Goal: Entertainment & Leisure: Consume media (video, audio)

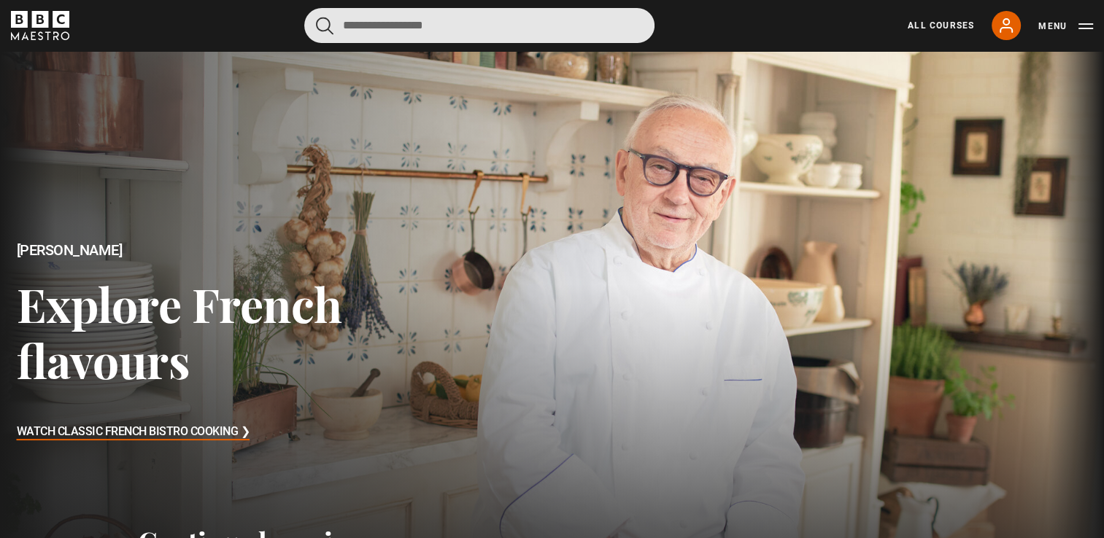
click at [449, 25] on input "Search" at bounding box center [479, 25] width 350 height 35
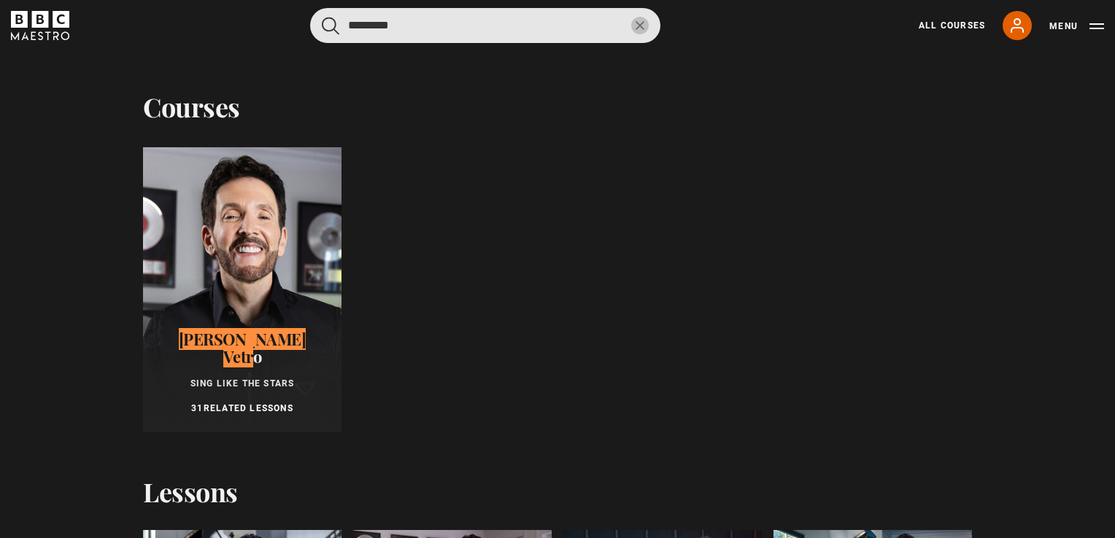
type input "*********"
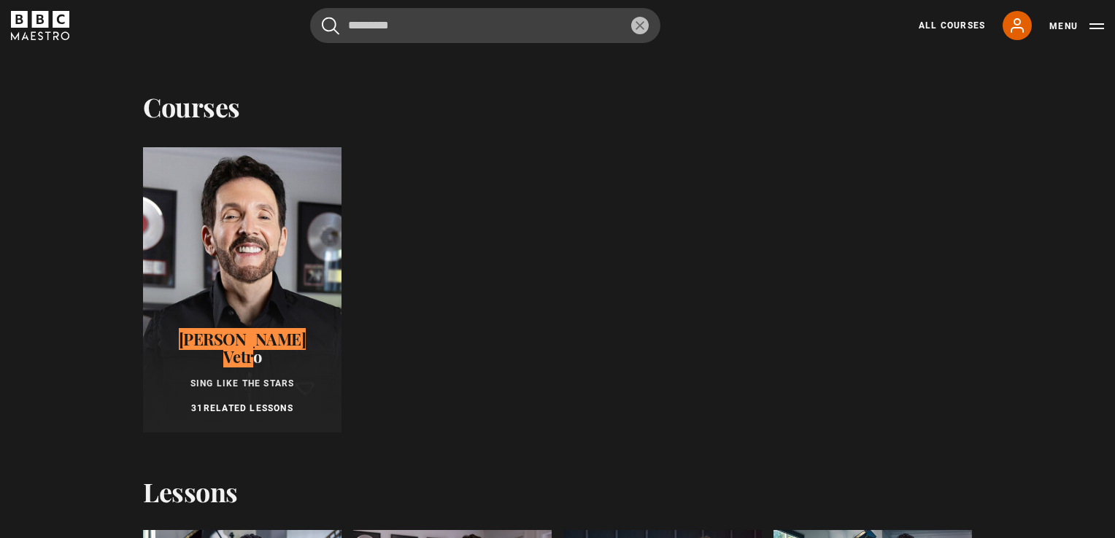
click at [233, 304] on div at bounding box center [242, 289] width 198 height 285
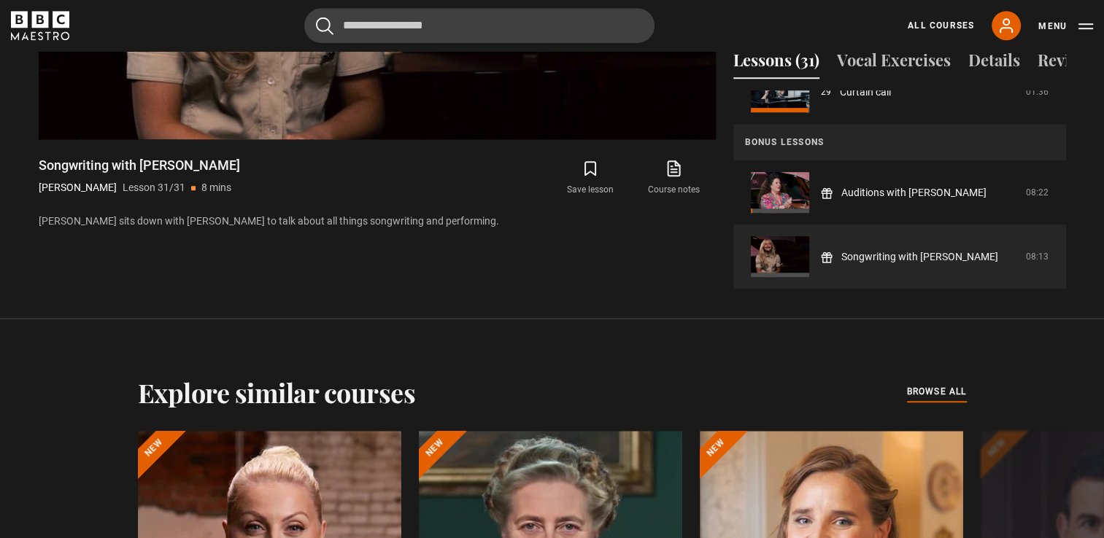
scroll to position [1024, 0]
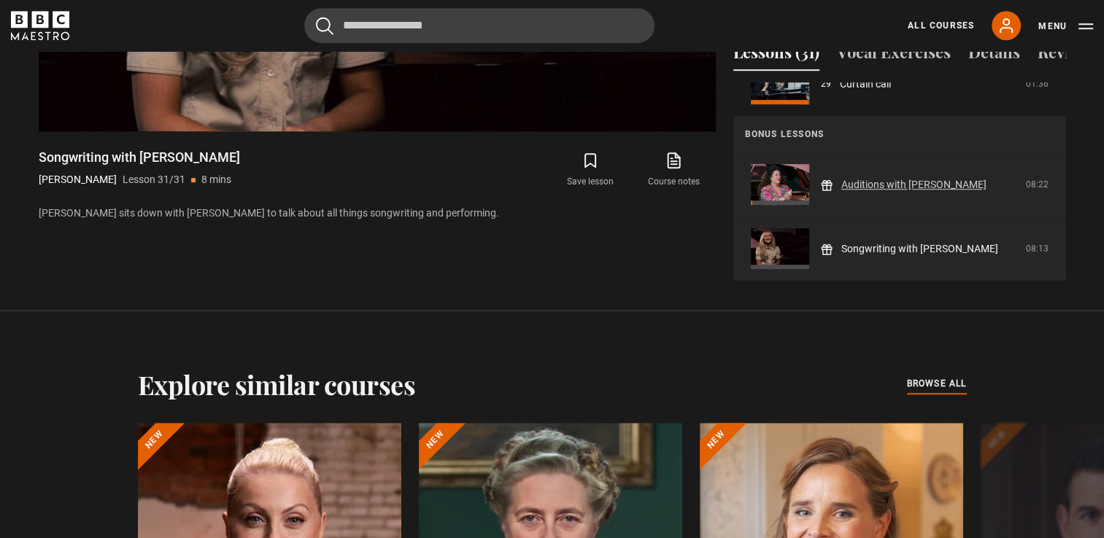
click at [927, 177] on link "Auditions with [PERSON_NAME]" at bounding box center [913, 184] width 145 height 15
click at [864, 180] on link "Auditions with [PERSON_NAME]" at bounding box center [913, 184] width 145 height 15
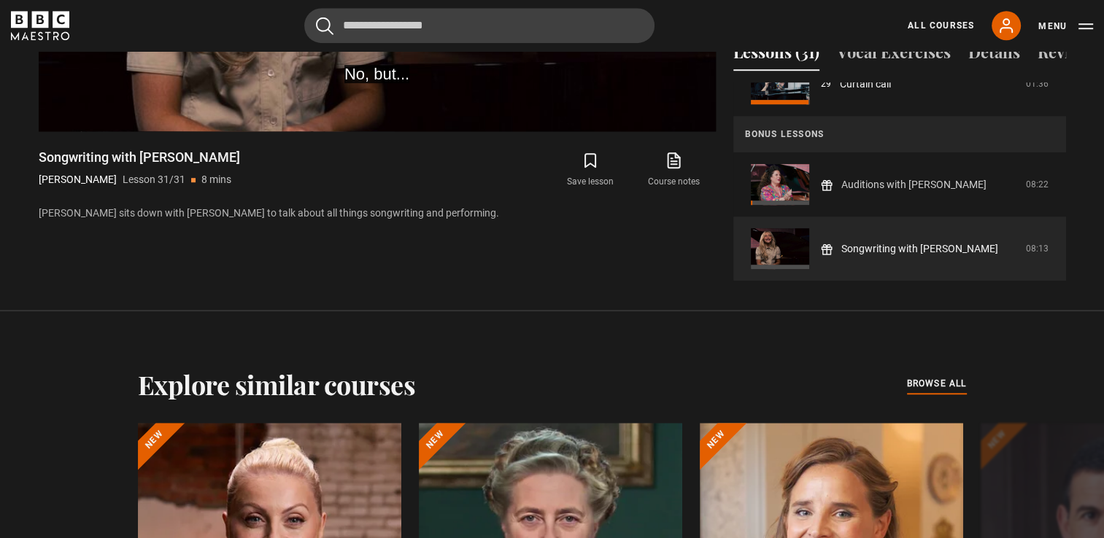
scroll to position [888, 0]
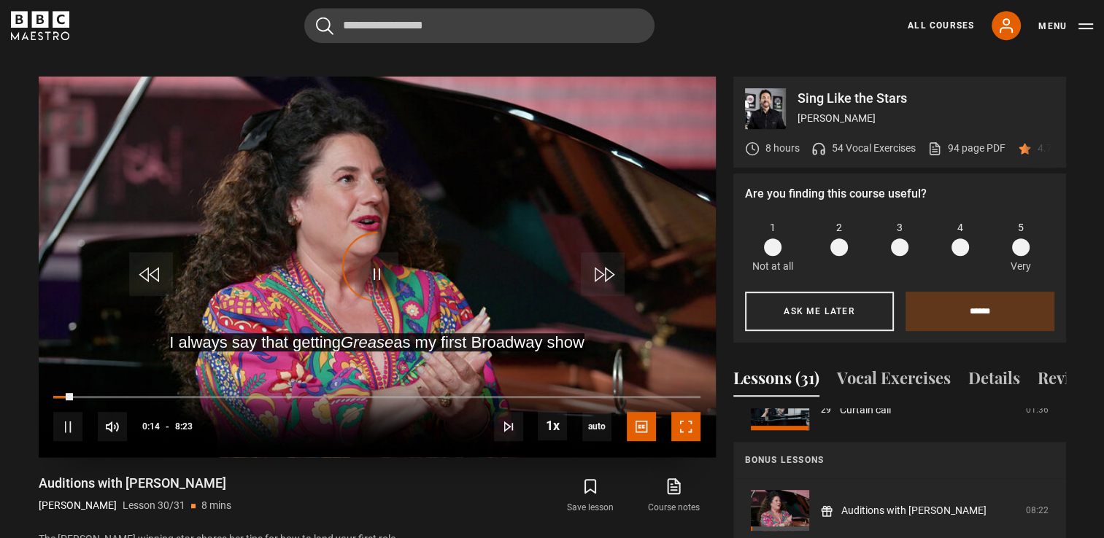
click at [689, 419] on span "Video Player" at bounding box center [685, 426] width 29 height 29
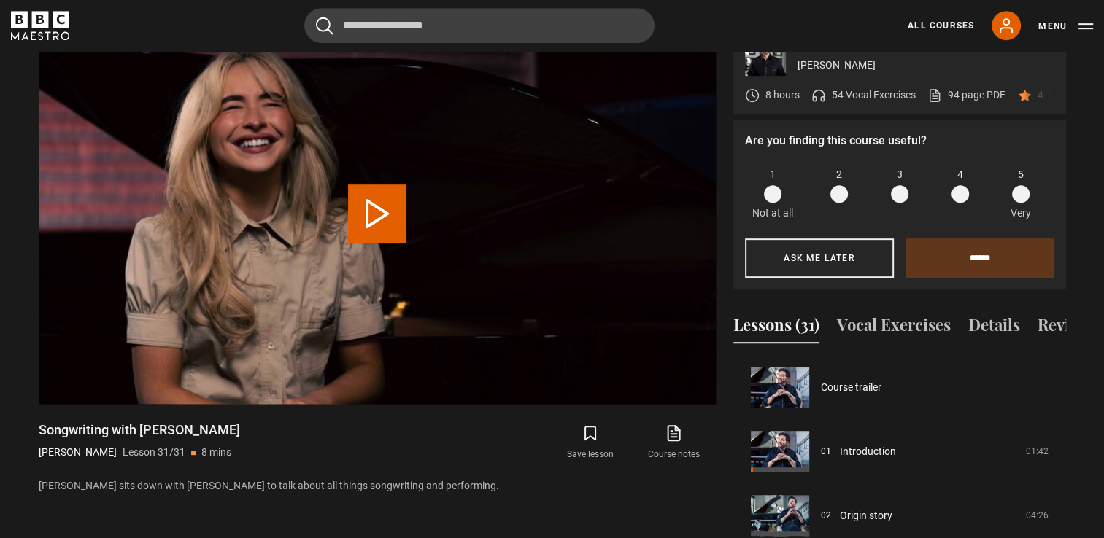
scroll to position [1893, 0]
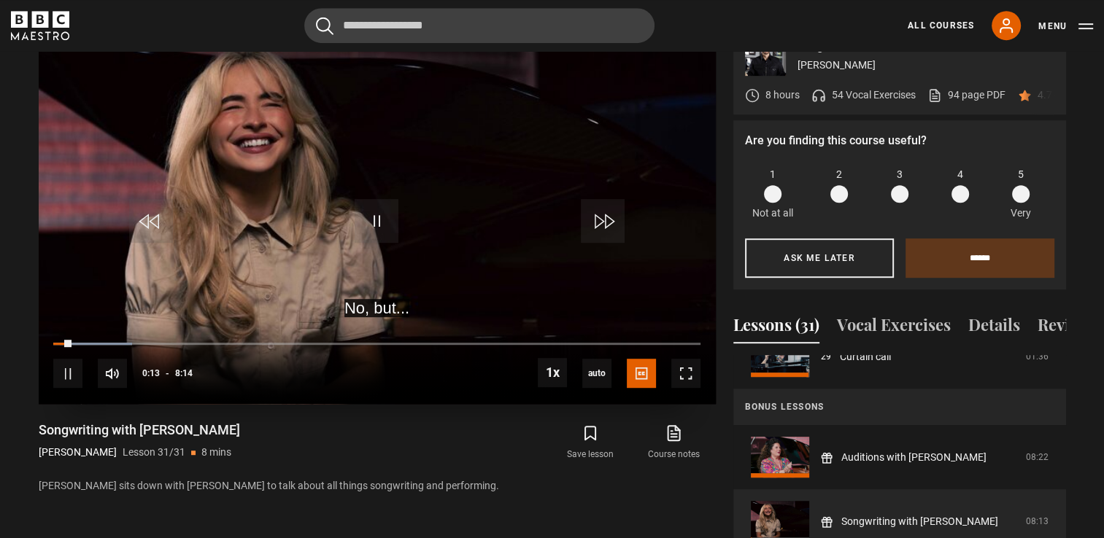
click at [508, 324] on div "10s Skip Back 10 seconds Pause 10s Skip Forward 10 seconds Loaded : 12.15% 5:47…" at bounding box center [377, 364] width 677 height 81
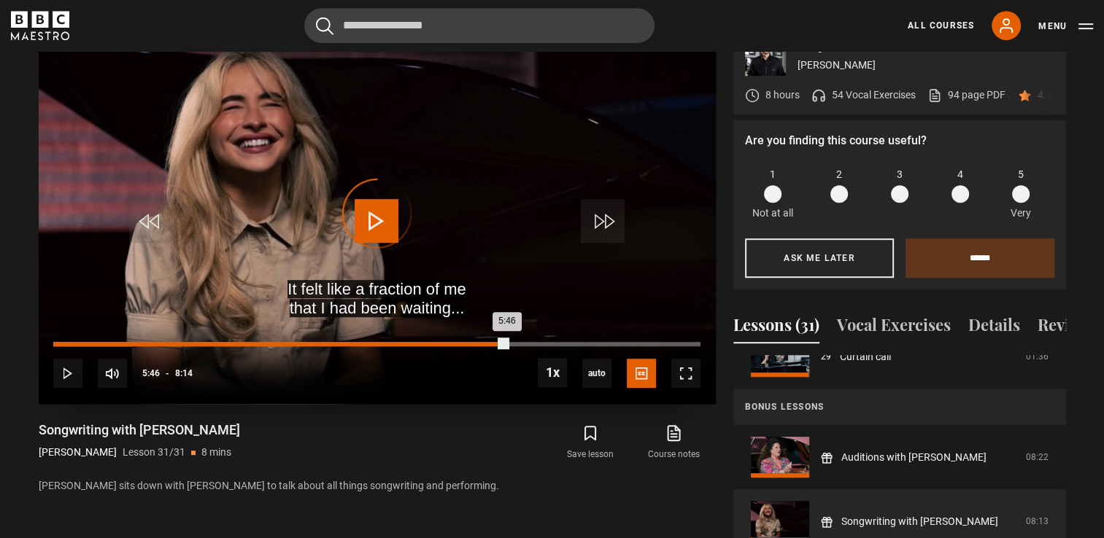
click at [506, 342] on div "Loaded : 12.15% 5:46 5:46" at bounding box center [376, 344] width 646 height 4
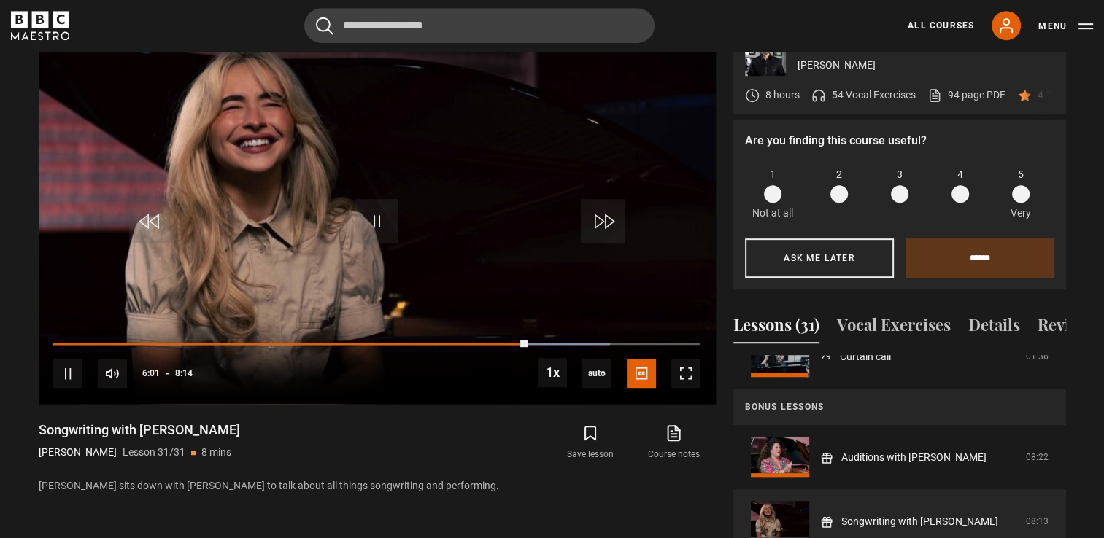
click at [16, 244] on section "Sing Like the Stars [PERSON_NAME] 8 hours 54 Vocal Exercises 94 page PDF (opens…" at bounding box center [552, 274] width 1104 height 619
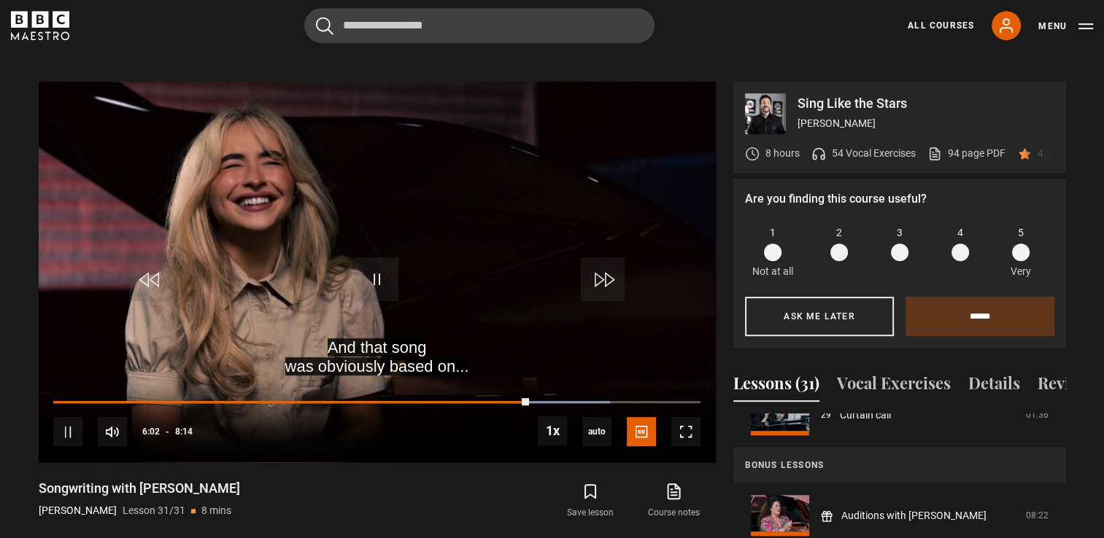
scroll to position [663, 0]
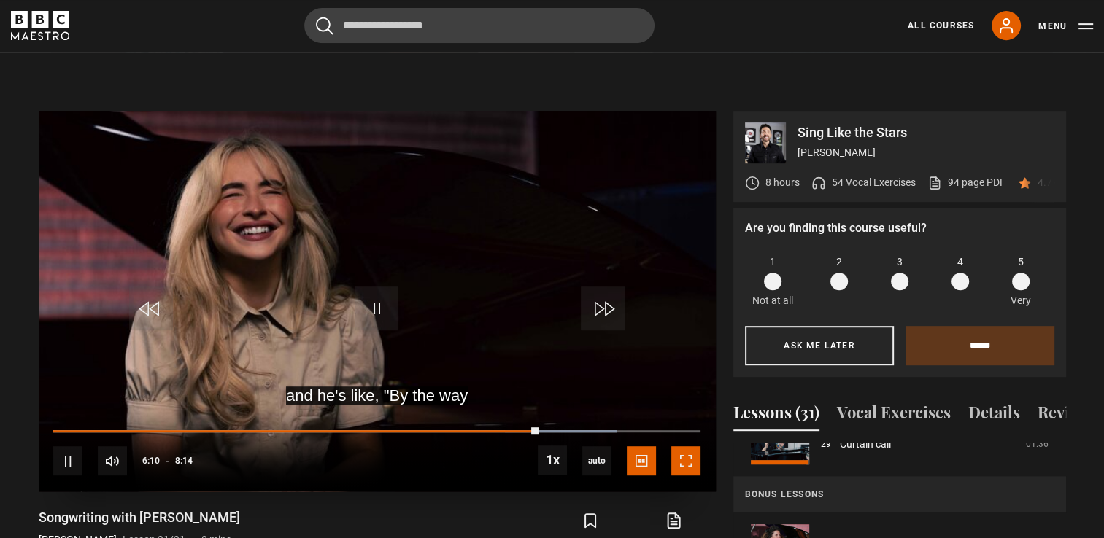
click at [695, 447] on span "Video Player" at bounding box center [685, 461] width 29 height 29
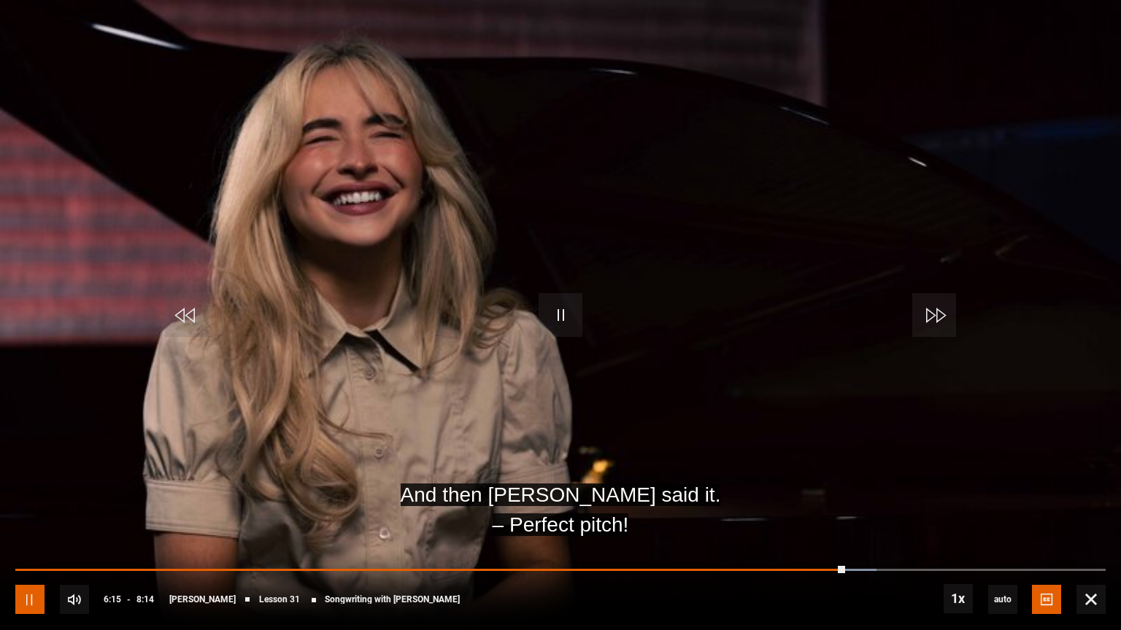
click at [36, 538] on span "Video Player" at bounding box center [29, 599] width 29 height 29
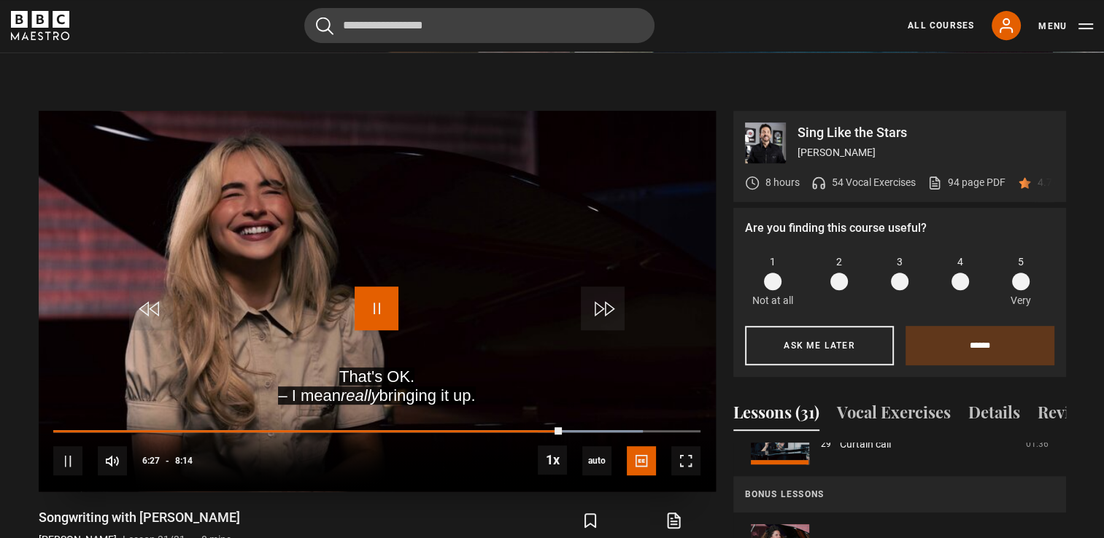
click at [376, 287] on span "Video Player" at bounding box center [377, 309] width 44 height 44
click at [858, 175] on p "54 Vocal Exercises" at bounding box center [874, 182] width 84 height 15
click at [0, 464] on html "Skip to main content Cancel Courses Previous courses Next courses [PERSON_NAME]…" at bounding box center [552, 500] width 1104 height 2326
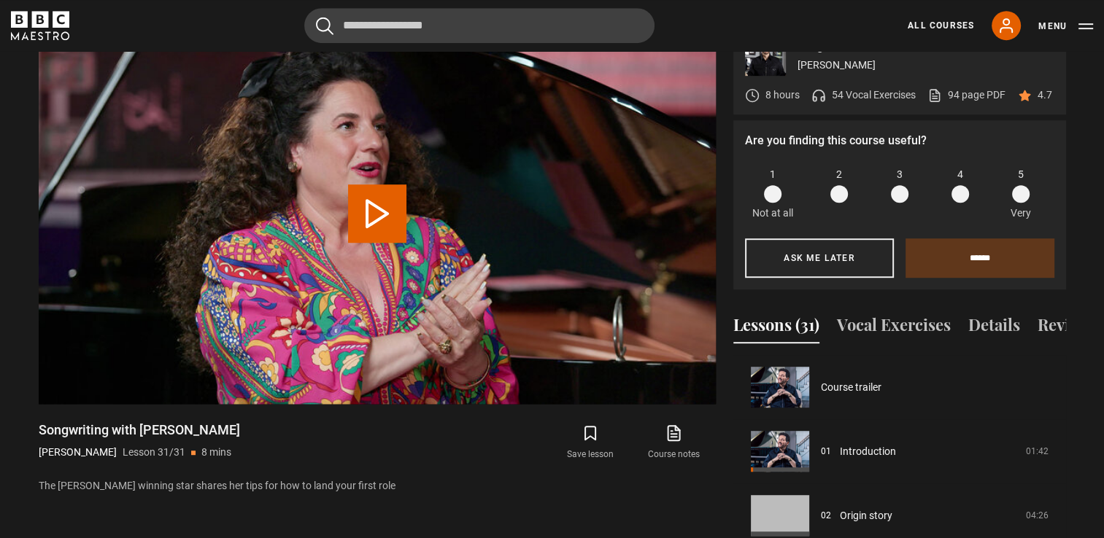
scroll to position [1893, 0]
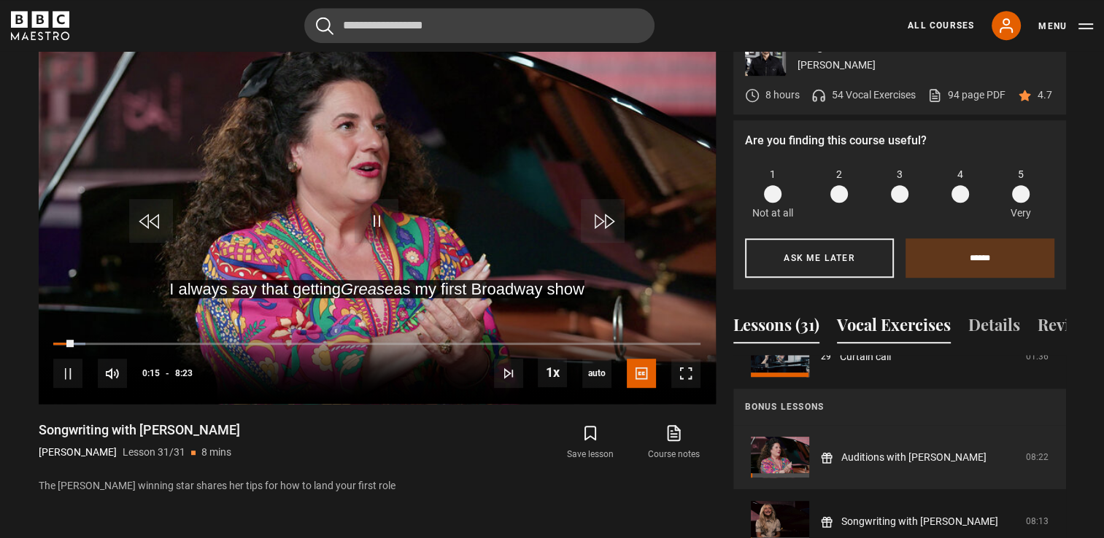
click at [861, 327] on button "Vocal Exercises" at bounding box center [894, 328] width 114 height 31
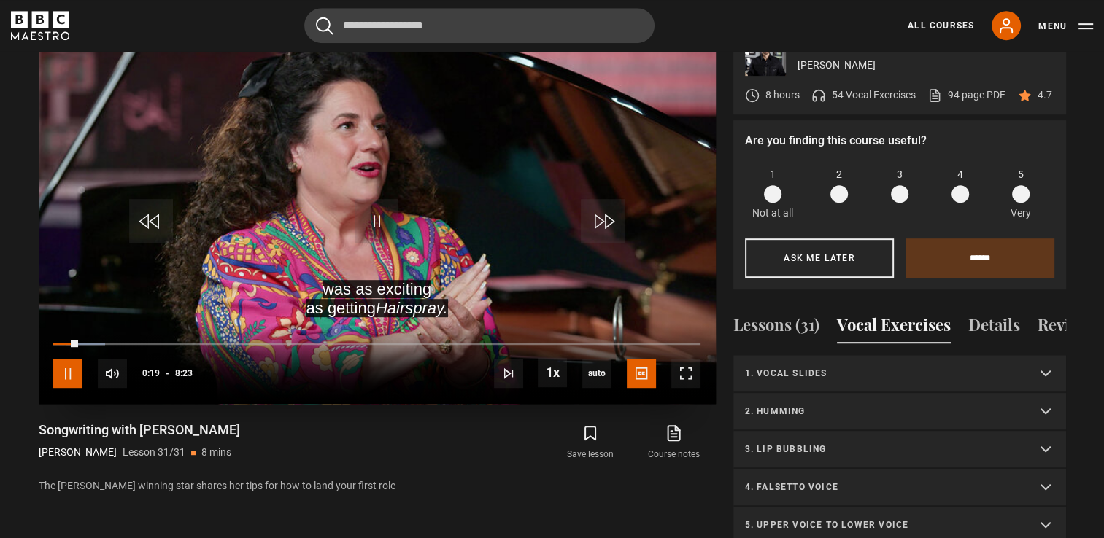
click at [67, 359] on span "Video Player" at bounding box center [67, 373] width 29 height 29
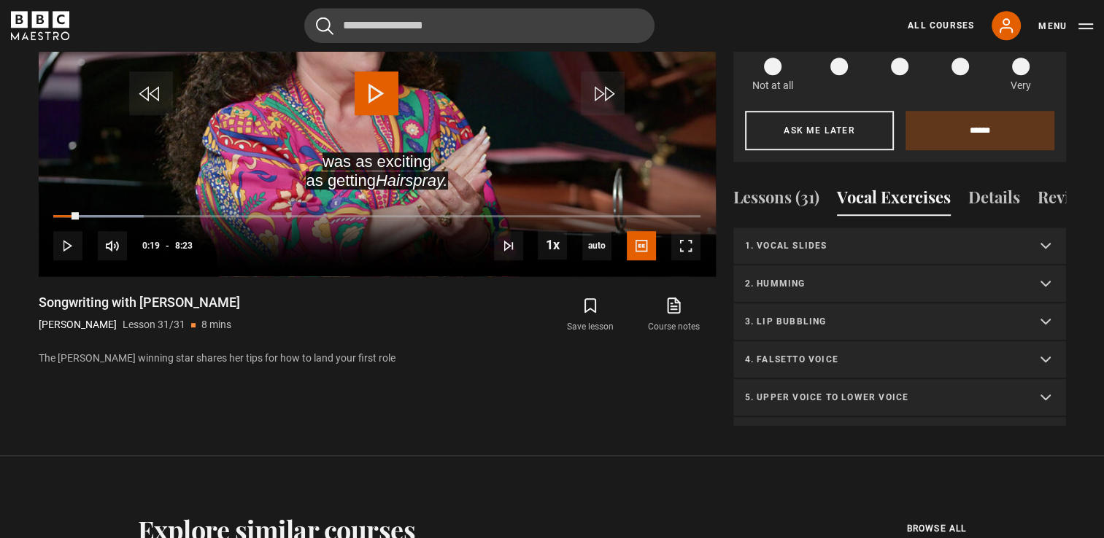
scroll to position [873, 0]
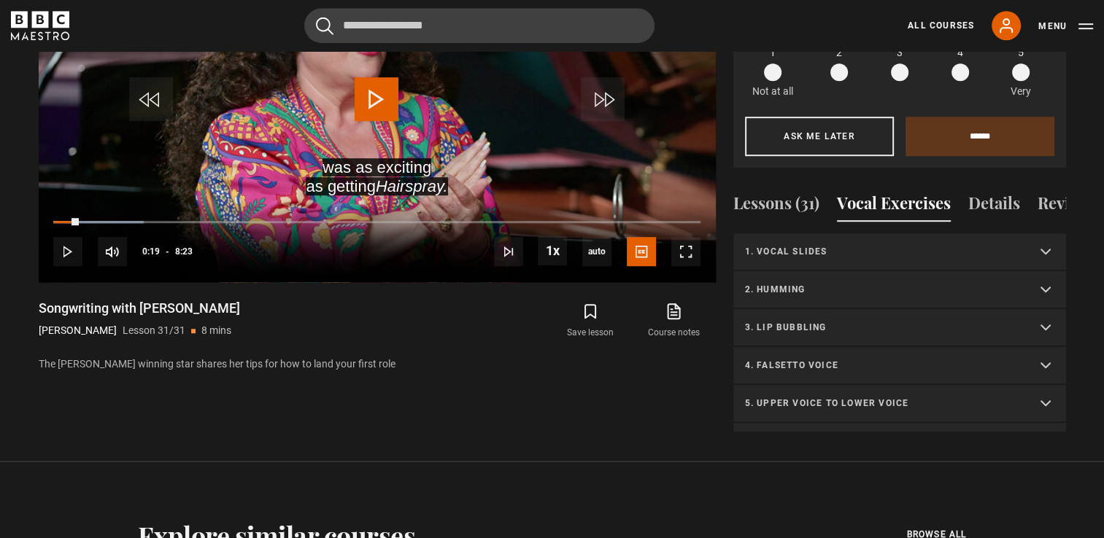
click at [1039, 258] on summary "1. Vocal slides" at bounding box center [899, 252] width 333 height 38
